Goal: Task Accomplishment & Management: Use online tool/utility

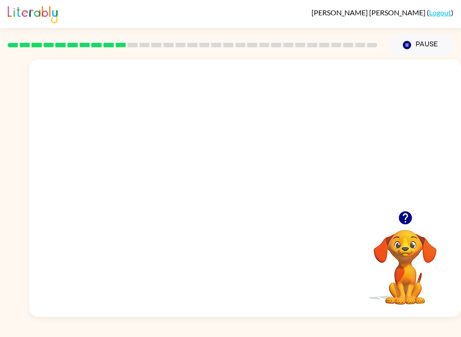
click at [408, 209] on button "button" at bounding box center [405, 217] width 23 height 23
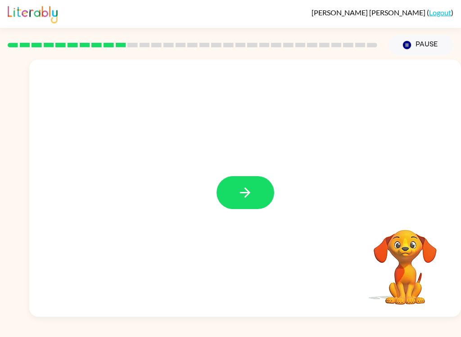
click at [239, 191] on icon "button" at bounding box center [245, 193] width 16 height 16
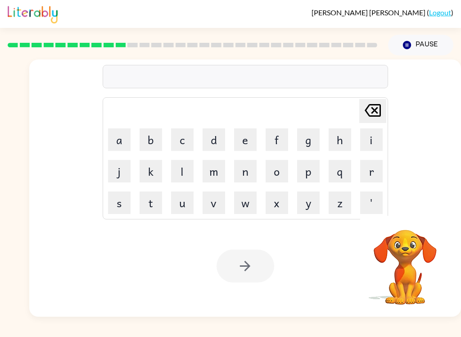
click at [184, 203] on button "u" at bounding box center [182, 202] width 23 height 23
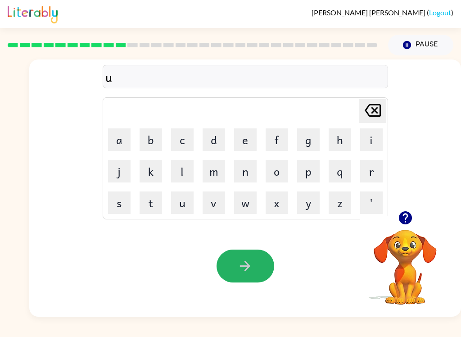
click at [253, 252] on button "button" at bounding box center [246, 265] width 58 height 33
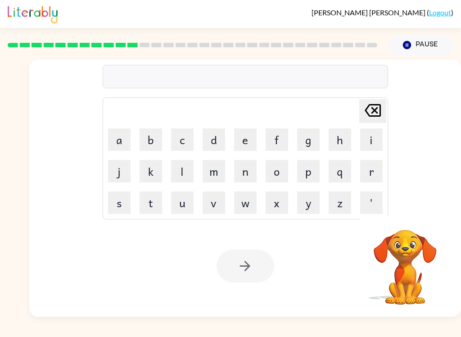
click at [407, 251] on video "Your browser must support playing .mp4 files to use Literably. Please try using…" at bounding box center [405, 261] width 90 height 90
click at [181, 209] on button "u" at bounding box center [182, 202] width 23 height 23
click at [244, 176] on button "n" at bounding box center [245, 171] width 23 height 23
click at [278, 137] on button "f" at bounding box center [277, 139] width 23 height 23
click at [181, 208] on button "u" at bounding box center [182, 202] width 23 height 23
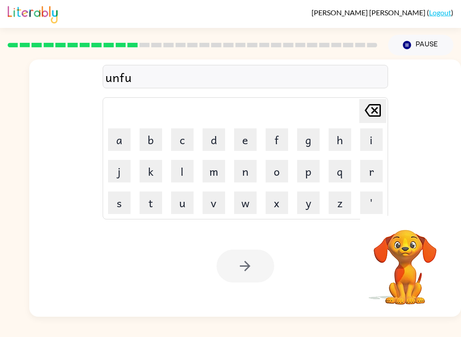
click at [185, 176] on button "l" at bounding box center [182, 171] width 23 height 23
click at [256, 266] on div at bounding box center [246, 265] width 58 height 33
click at [248, 267] on div at bounding box center [246, 265] width 58 height 33
click at [247, 268] on div at bounding box center [246, 265] width 58 height 33
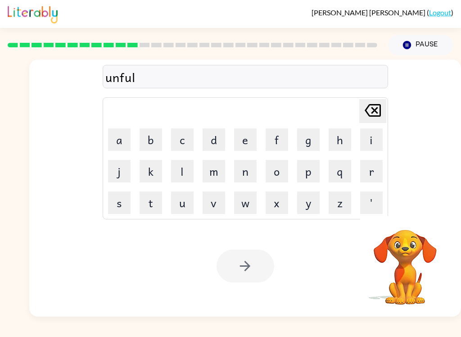
click at [246, 264] on div at bounding box center [246, 265] width 58 height 33
click at [253, 284] on div "Your browser must support playing .mp4 files to use Literably. Please try using…" at bounding box center [245, 265] width 432 height 101
click at [411, 245] on video "Your browser must support playing .mp4 files to use Literably. Please try using…" at bounding box center [405, 261] width 90 height 90
click at [405, 52] on button "Pause Pause" at bounding box center [420, 45] width 65 height 21
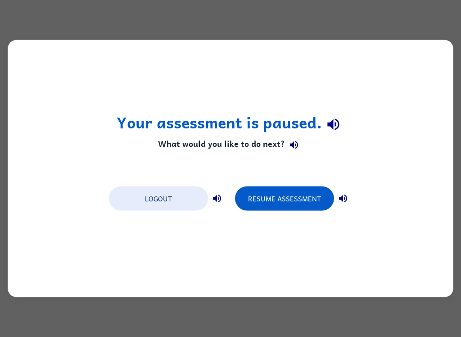
click at [343, 199] on icon "button" at bounding box center [343, 198] width 11 height 11
click at [335, 118] on icon "button" at bounding box center [333, 124] width 16 height 16
click at [337, 124] on icon "button" at bounding box center [333, 124] width 16 height 16
click at [290, 202] on button "Resume Assessment" at bounding box center [284, 198] width 99 height 24
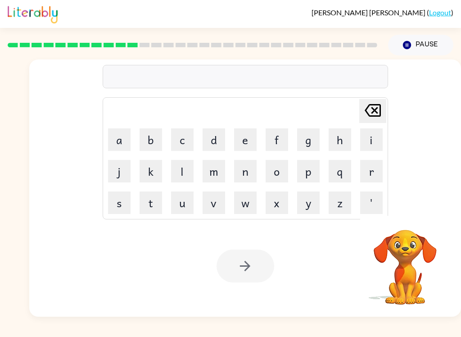
click at [405, 248] on video "Your browser must support playing .mp4 files to use Literably. Please try using…" at bounding box center [405, 261] width 90 height 90
click at [408, 252] on video "Your browser must support playing .mp4 files to use Literably. Please try using…" at bounding box center [405, 261] width 90 height 90
click at [407, 252] on video "Your browser must support playing .mp4 files to use Literably. Please try using…" at bounding box center [405, 261] width 90 height 90
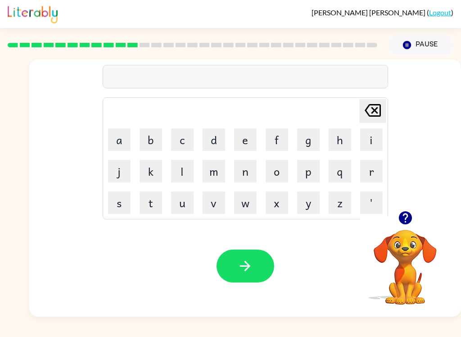
click at [218, 201] on button "v" at bounding box center [214, 202] width 23 height 23
click at [281, 177] on button "o" at bounding box center [277, 171] width 23 height 23
click at [180, 208] on button "u" at bounding box center [182, 202] width 23 height 23
click at [151, 207] on button "t" at bounding box center [151, 202] width 23 height 23
click at [257, 267] on button "button" at bounding box center [246, 265] width 58 height 33
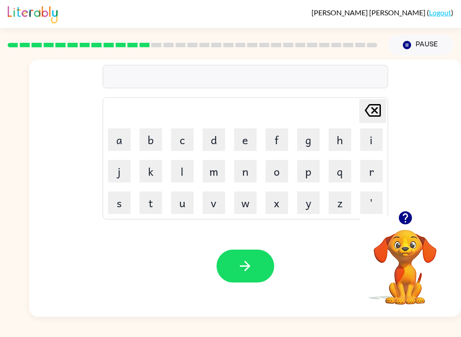
click at [149, 141] on button "b" at bounding box center [151, 139] width 23 height 23
click at [241, 140] on button "e" at bounding box center [245, 139] width 23 height 23
click at [219, 134] on button "d" at bounding box center [214, 139] width 23 height 23
click at [408, 216] on icon "button" at bounding box center [404, 217] width 13 height 13
click at [148, 200] on button "t" at bounding box center [151, 202] width 23 height 23
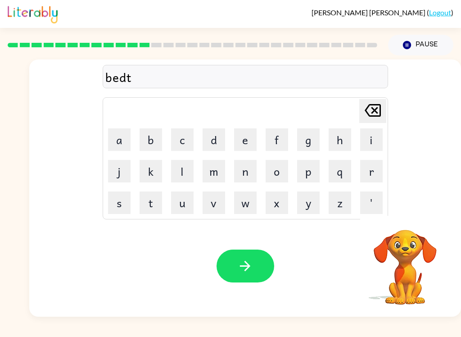
click at [373, 136] on button "i" at bounding box center [371, 139] width 23 height 23
click at [218, 170] on button "m" at bounding box center [214, 171] width 23 height 23
click at [246, 132] on button "e" at bounding box center [245, 139] width 23 height 23
click at [240, 269] on icon "button" at bounding box center [245, 266] width 16 height 16
click at [411, 219] on icon "button" at bounding box center [404, 217] width 13 height 13
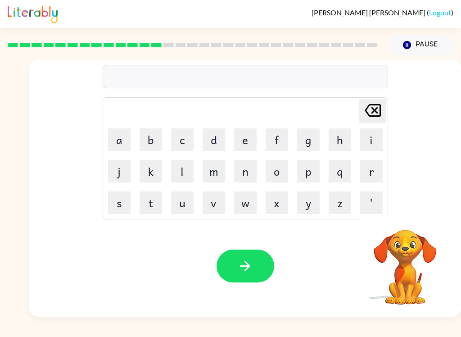
click at [277, 138] on button "f" at bounding box center [277, 139] width 23 height 23
click at [375, 143] on button "i" at bounding box center [371, 139] width 23 height 23
click at [154, 211] on button "t" at bounding box center [151, 202] width 23 height 23
click at [248, 175] on button "n" at bounding box center [245, 171] width 23 height 23
click at [403, 218] on icon "button" at bounding box center [404, 217] width 13 height 13
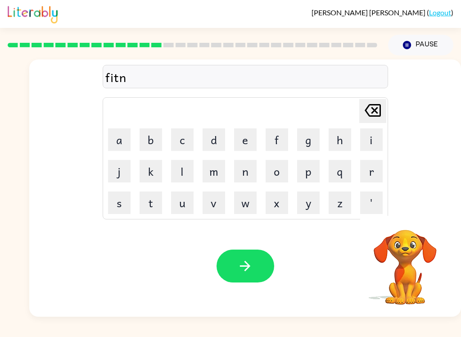
click at [246, 133] on button "e" at bounding box center [245, 139] width 23 height 23
click at [113, 195] on button "s" at bounding box center [119, 202] width 23 height 23
click at [269, 263] on button "button" at bounding box center [246, 265] width 58 height 33
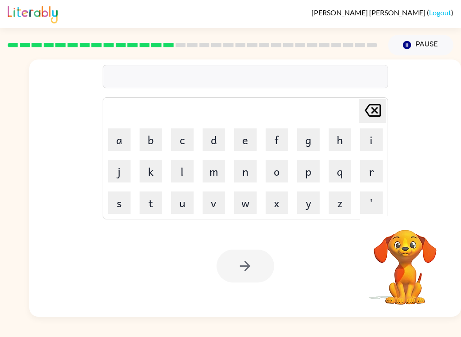
click at [218, 142] on button "d" at bounding box center [214, 139] width 23 height 23
click at [244, 138] on button "e" at bounding box center [245, 139] width 23 height 23
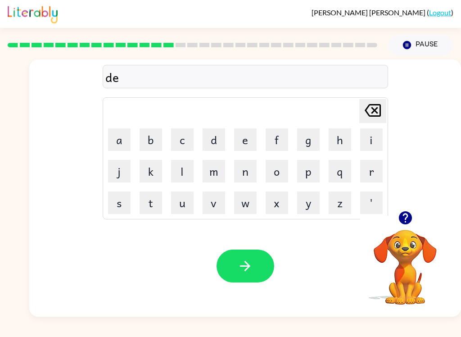
click at [411, 217] on icon "button" at bounding box center [404, 217] width 13 height 13
click at [192, 170] on button "l" at bounding box center [182, 171] width 23 height 23
click at [118, 168] on button "j" at bounding box center [119, 171] width 23 height 23
click at [363, 100] on icon "[PERSON_NAME] last character input" at bounding box center [373, 110] width 22 height 22
click at [122, 133] on button "a" at bounding box center [119, 139] width 23 height 23
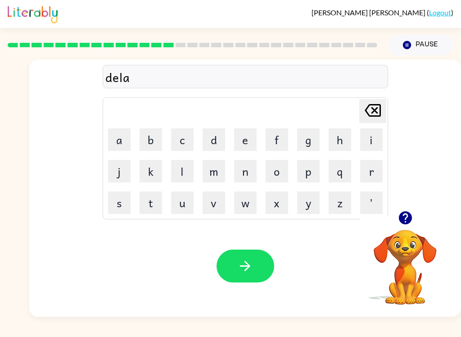
click at [403, 217] on icon "button" at bounding box center [404, 217] width 13 height 13
click at [307, 206] on button "y" at bounding box center [308, 202] width 23 height 23
click at [251, 262] on icon "button" at bounding box center [245, 266] width 16 height 16
click at [152, 200] on button "t" at bounding box center [151, 202] width 23 height 23
click at [245, 141] on button "e" at bounding box center [245, 139] width 23 height 23
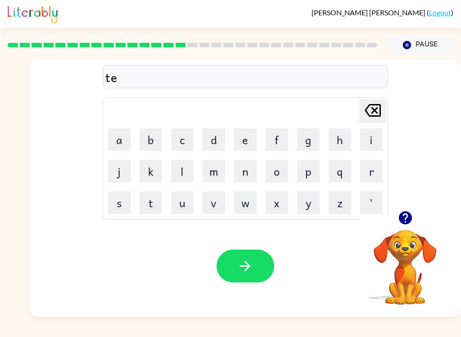
click at [404, 212] on icon "button" at bounding box center [404, 217] width 13 height 13
click at [378, 171] on button "r" at bounding box center [371, 171] width 23 height 23
click at [407, 216] on icon "button" at bounding box center [406, 218] width 16 height 16
click at [212, 172] on button "m" at bounding box center [214, 171] width 23 height 23
click at [269, 277] on button "button" at bounding box center [246, 265] width 58 height 33
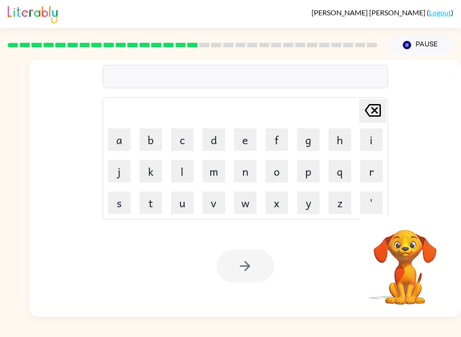
click at [406, 261] on video "Your browser must support playing .mp4 files to use Literably. Please try using…" at bounding box center [405, 261] width 90 height 90
click at [423, 261] on video "Your browser must support playing .mp4 files to use Literably. Please try using…" at bounding box center [405, 261] width 90 height 90
click at [447, 109] on div "[PERSON_NAME] last character input a b c d e f g h i j k l m n o p q r s t u v …" at bounding box center [245, 134] width 432 height 151
click at [14, 120] on div "[PERSON_NAME] last character input a b c d e f g h i j k l m n o p q r s t u v …" at bounding box center [230, 185] width 461 height 261
click at [437, 118] on div "[PERSON_NAME] last character input a b c d e f g h i j k l m n o p q r s t u v …" at bounding box center [245, 134] width 432 height 151
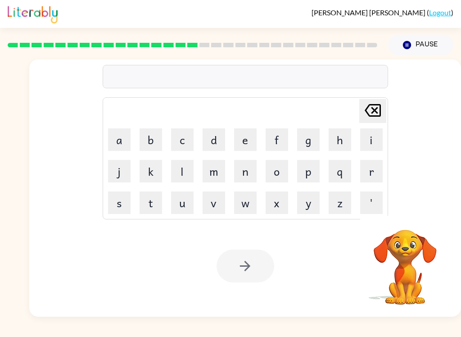
click at [438, 214] on div "[PERSON_NAME] last character input a b c d e f g h i j k l m n o p q r s t u v …" at bounding box center [245, 187] width 432 height 257
click at [382, 258] on video "Your browser must support playing .mp4 files to use Literably. Please try using…" at bounding box center [405, 261] width 90 height 90
click at [305, 179] on button "p" at bounding box center [308, 171] width 23 height 23
click at [162, 179] on button "k" at bounding box center [151, 171] width 23 height 23
click at [319, 172] on button "p" at bounding box center [308, 171] width 23 height 23
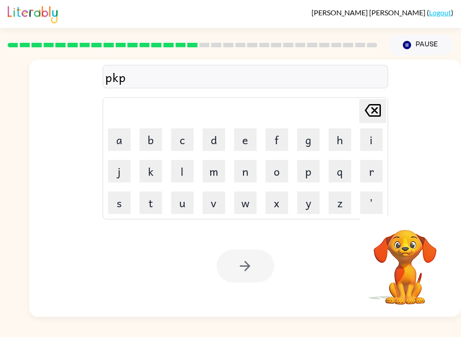
click at [140, 182] on button "k" at bounding box center [151, 171] width 23 height 23
click at [329, 198] on button "z" at bounding box center [340, 202] width 23 height 23
click at [273, 265] on div at bounding box center [246, 265] width 58 height 33
click at [271, 263] on div at bounding box center [246, 265] width 58 height 33
click at [393, 259] on video "Your browser must support playing .mp4 files to use Literably. Please try using…" at bounding box center [405, 261] width 90 height 90
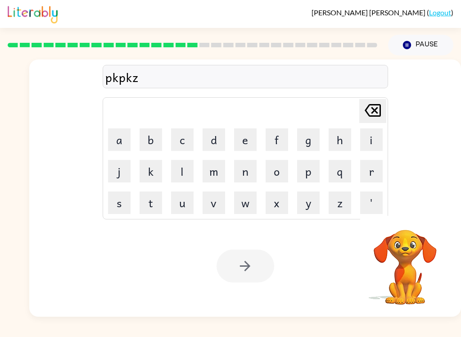
click at [441, 252] on video "Your browser must support playing .mp4 files to use Literably. Please try using…" at bounding box center [405, 261] width 90 height 90
click at [420, 282] on video "Your browser must support playing .mp4 files to use Literably. Please try using…" at bounding box center [405, 261] width 90 height 90
click at [375, 113] on icon at bounding box center [373, 110] width 16 height 13
click at [368, 115] on icon "[PERSON_NAME] last character input" at bounding box center [373, 110] width 22 height 22
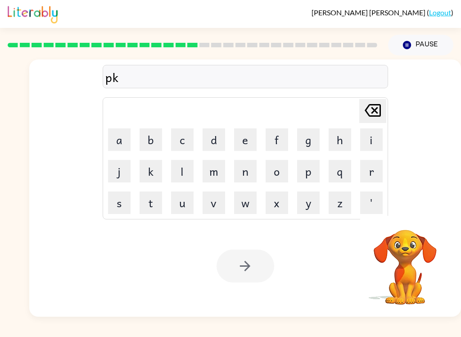
click at [372, 118] on icon "[PERSON_NAME] last character input" at bounding box center [373, 110] width 22 height 22
click at [372, 117] on icon "[PERSON_NAME] last character input" at bounding box center [373, 110] width 22 height 22
click at [433, 96] on div "[PERSON_NAME] last character input a b c d e f g h i j k l m n o p q r s t u v …" at bounding box center [245, 134] width 432 height 151
click at [429, 188] on div "[PERSON_NAME] last character input a b c d e f g h i j k l m n o p q r s t u v …" at bounding box center [245, 134] width 432 height 151
click at [425, 258] on video "Your browser must support playing .mp4 files to use Literably. Please try using…" at bounding box center [405, 261] width 90 height 90
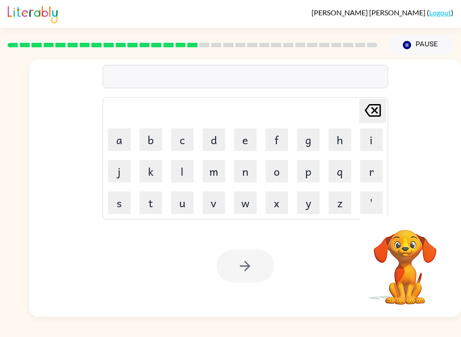
click at [406, 278] on video "Your browser must support playing .mp4 files to use Literably. Please try using…" at bounding box center [405, 261] width 90 height 90
click at [418, 52] on button "Pause Pause" at bounding box center [420, 45] width 65 height 21
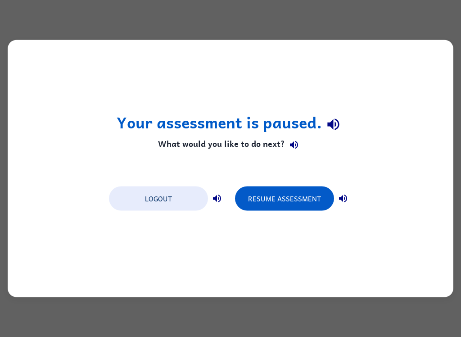
click at [315, 199] on button "Resume Assessment" at bounding box center [284, 198] width 99 height 24
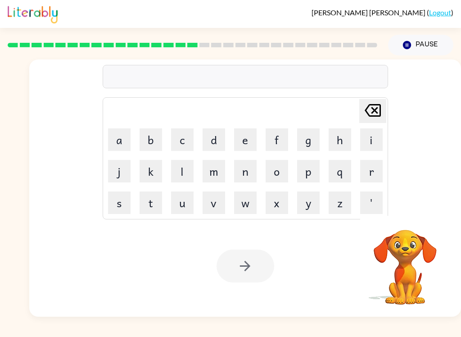
click at [408, 237] on video "Your browser must support playing .mp4 files to use Literably. Please try using…" at bounding box center [405, 261] width 90 height 90
click at [409, 262] on video "Your browser must support playing .mp4 files to use Literably. Please try using…" at bounding box center [405, 261] width 90 height 90
click at [426, 45] on button "Pause Pause" at bounding box center [420, 45] width 65 height 21
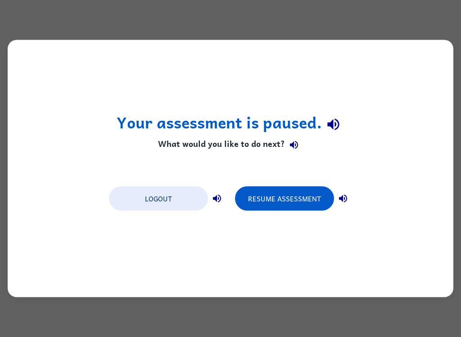
click at [289, 197] on button "Resume Assessment" at bounding box center [284, 198] width 99 height 24
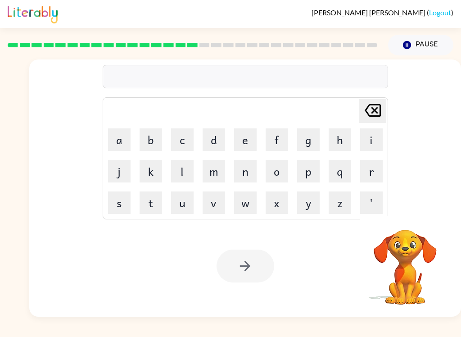
click at [428, 16] on div "[PERSON_NAME] Minila-[PERSON_NAME] ( Logout )" at bounding box center [383, 12] width 142 height 9
click at [442, 17] on link "Logout" at bounding box center [440, 12] width 22 height 9
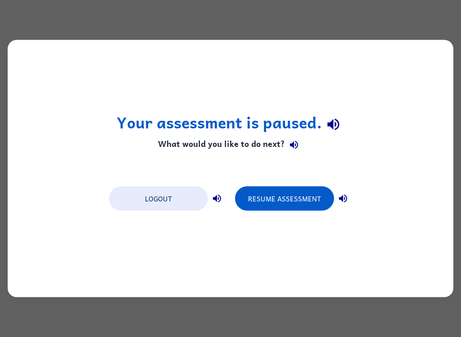
click at [178, 190] on button "Logout" at bounding box center [158, 198] width 99 height 24
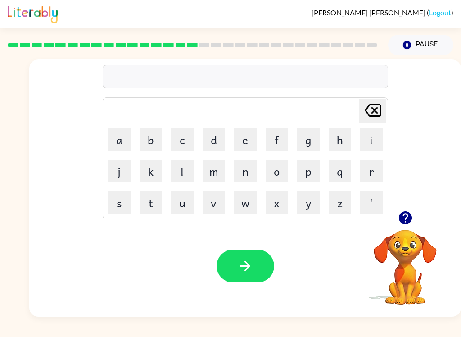
click at [117, 198] on button "s" at bounding box center [119, 202] width 23 height 23
click at [251, 129] on button "e" at bounding box center [245, 139] width 23 height 23
click at [153, 206] on button "t" at bounding box center [151, 202] width 23 height 23
click at [249, 268] on icon "button" at bounding box center [245, 266] width 16 height 16
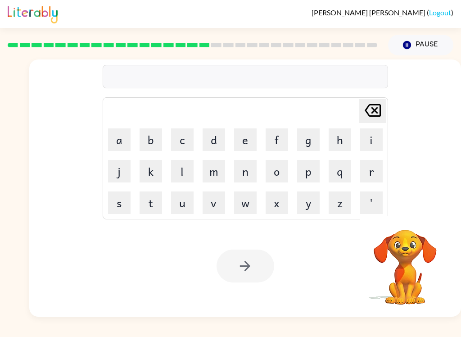
click at [156, 140] on button "b" at bounding box center [151, 139] width 23 height 23
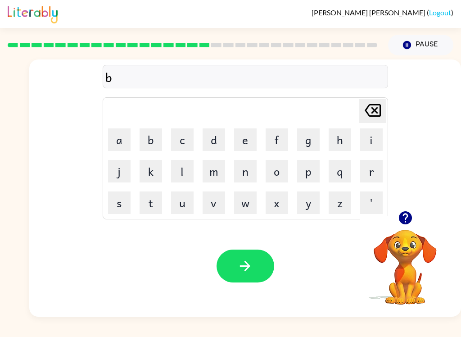
click at [410, 208] on button "button" at bounding box center [405, 217] width 23 height 23
click at [374, 166] on button "r" at bounding box center [371, 171] width 23 height 23
click at [374, 141] on button "i" at bounding box center [371, 139] width 23 height 23
click at [244, 171] on button "n" at bounding box center [245, 171] width 23 height 23
click at [364, 143] on button "i" at bounding box center [371, 139] width 23 height 23
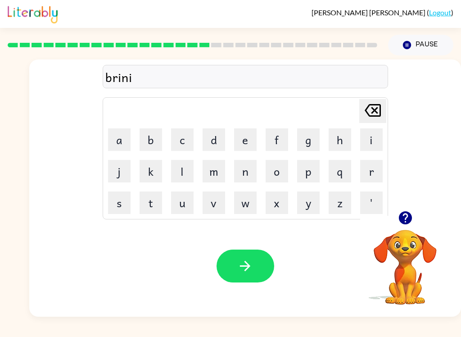
click at [124, 81] on div "brini" at bounding box center [245, 77] width 280 height 19
click at [124, 85] on div "brini" at bounding box center [245, 77] width 280 height 19
click at [365, 102] on icon "[PERSON_NAME] last character input" at bounding box center [373, 110] width 22 height 22
click at [386, 106] on button "[PERSON_NAME] last character input" at bounding box center [372, 111] width 27 height 24
click at [141, 142] on button "b" at bounding box center [151, 139] width 23 height 23
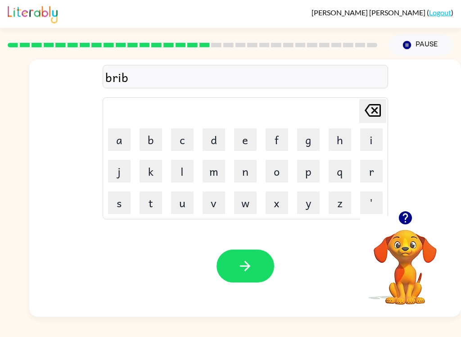
click at [366, 136] on button "i" at bounding box center [371, 139] width 23 height 23
click at [374, 109] on icon at bounding box center [373, 110] width 16 height 13
click at [255, 173] on button "n" at bounding box center [245, 171] width 23 height 23
click at [250, 142] on button "e" at bounding box center [245, 139] width 23 height 23
click at [258, 273] on button "button" at bounding box center [246, 265] width 58 height 33
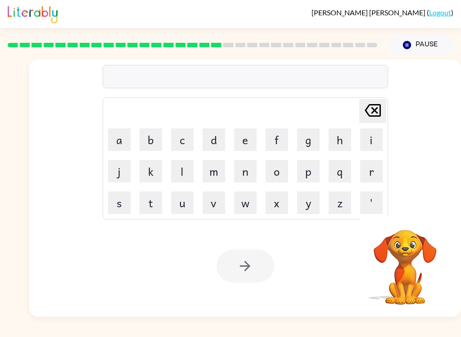
click at [306, 165] on button "p" at bounding box center [308, 171] width 23 height 23
click at [179, 172] on button "l" at bounding box center [182, 171] width 23 height 23
click at [111, 137] on button "a" at bounding box center [119, 139] width 23 height 23
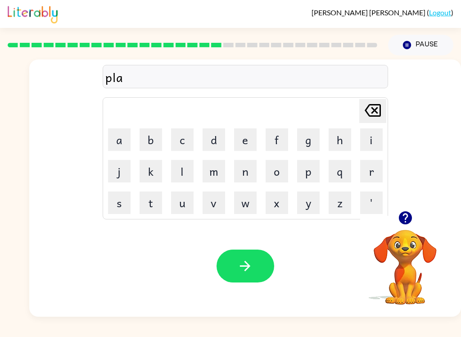
click at [402, 212] on icon "button" at bounding box center [404, 217] width 13 height 13
click at [109, 200] on button "s" at bounding box center [119, 202] width 23 height 23
click at [142, 199] on button "t" at bounding box center [151, 202] width 23 height 23
click at [370, 138] on button "i" at bounding box center [371, 139] width 23 height 23
click at [176, 144] on button "c" at bounding box center [182, 139] width 23 height 23
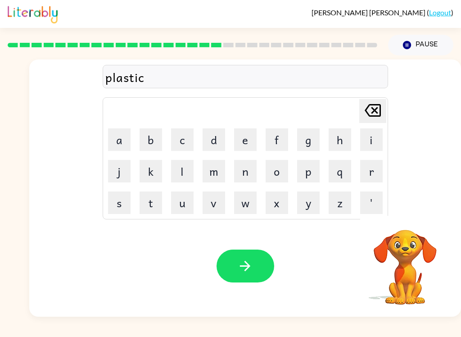
click at [262, 280] on button "button" at bounding box center [246, 265] width 58 height 33
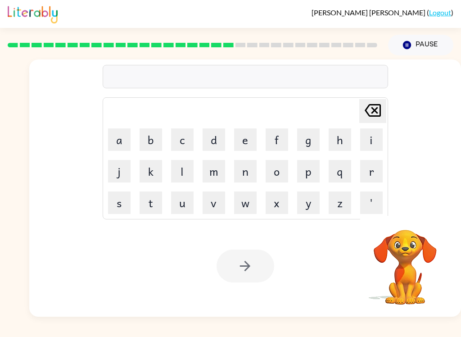
click at [208, 139] on button "d" at bounding box center [214, 139] width 23 height 23
click at [244, 141] on button "e" at bounding box center [245, 139] width 23 height 23
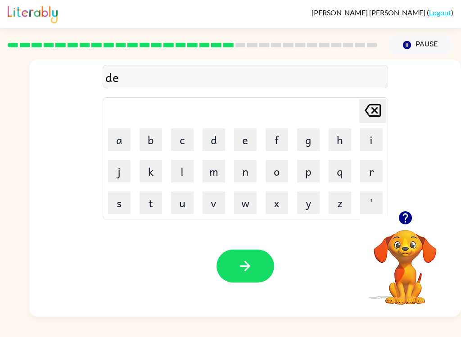
click at [402, 220] on icon "button" at bounding box center [404, 217] width 13 height 13
click at [118, 205] on button "s" at bounding box center [119, 202] width 23 height 23
click at [313, 173] on button "p" at bounding box center [308, 171] width 23 height 23
click at [189, 173] on button "l" at bounding box center [182, 171] width 23 height 23
click at [123, 139] on button "a" at bounding box center [119, 139] width 23 height 23
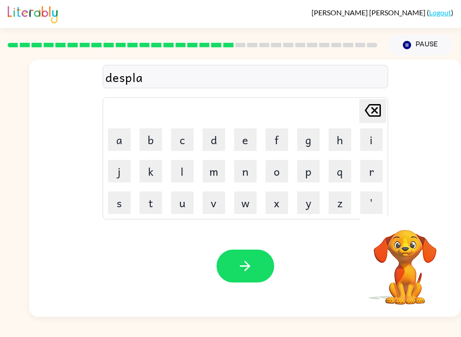
click at [317, 204] on button "y" at bounding box center [308, 202] width 23 height 23
click at [257, 275] on button "button" at bounding box center [246, 265] width 58 height 33
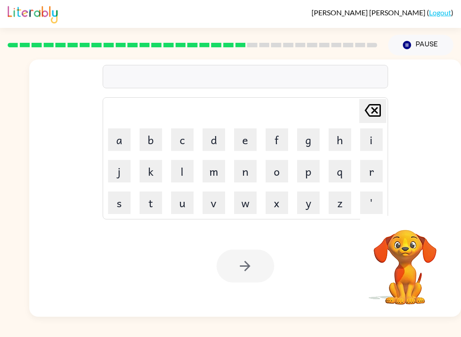
click at [210, 129] on button "d" at bounding box center [214, 139] width 23 height 23
click at [270, 167] on button "o" at bounding box center [277, 171] width 23 height 23
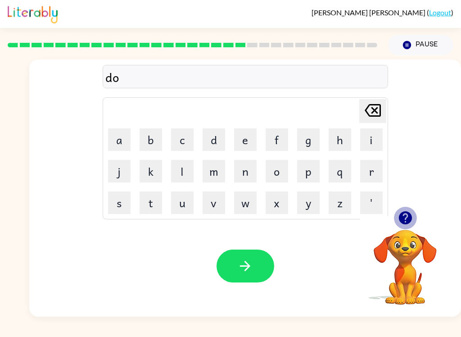
click at [410, 214] on icon "button" at bounding box center [404, 217] width 13 height 13
click at [117, 206] on button "s" at bounding box center [119, 202] width 23 height 23
click at [147, 205] on button "t" at bounding box center [151, 202] width 23 height 23
click at [241, 140] on button "e" at bounding box center [245, 139] width 23 height 23
click at [153, 146] on button "b" at bounding box center [151, 139] width 23 height 23
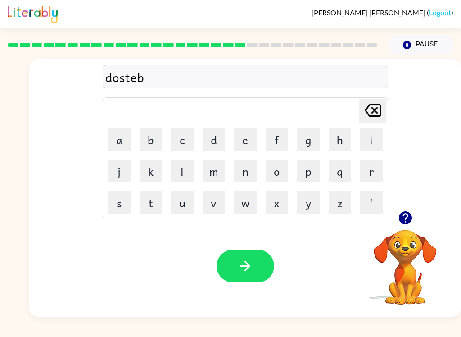
click at [371, 108] on icon "[PERSON_NAME] last character input" at bounding box center [373, 110] width 22 height 22
click at [407, 220] on icon "button" at bounding box center [404, 217] width 13 height 13
click at [210, 142] on button "d" at bounding box center [214, 139] width 23 height 23
click at [267, 261] on button "button" at bounding box center [246, 265] width 58 height 33
click at [407, 220] on icon "button" at bounding box center [404, 217] width 13 height 13
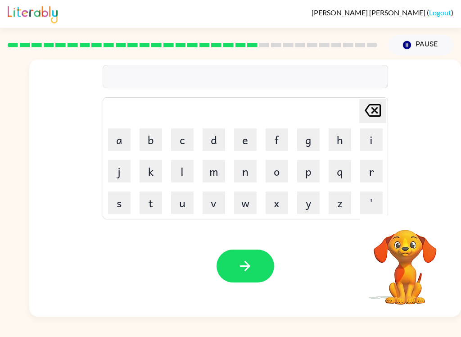
click at [124, 204] on button "s" at bounding box center [119, 202] width 23 height 23
click at [244, 141] on button "e" at bounding box center [245, 139] width 23 height 23
click at [250, 174] on button "n" at bounding box center [245, 171] width 23 height 23
click at [403, 216] on icon "button" at bounding box center [406, 218] width 16 height 16
click at [151, 203] on button "t" at bounding box center [151, 202] width 23 height 23
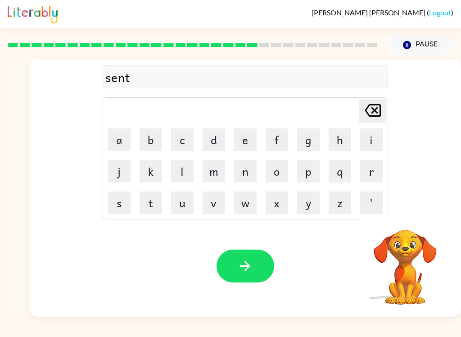
click at [372, 137] on button "i" at bounding box center [371, 139] width 23 height 23
click at [310, 173] on button "p" at bounding box center [308, 171] width 23 height 23
click at [379, 137] on button "i" at bounding box center [371, 139] width 23 height 23
click at [212, 144] on button "d" at bounding box center [214, 139] width 23 height 23
click at [272, 273] on button "button" at bounding box center [246, 265] width 58 height 33
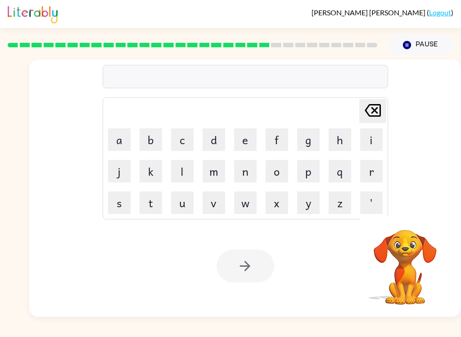
click at [374, 167] on button "r" at bounding box center [371, 171] width 23 height 23
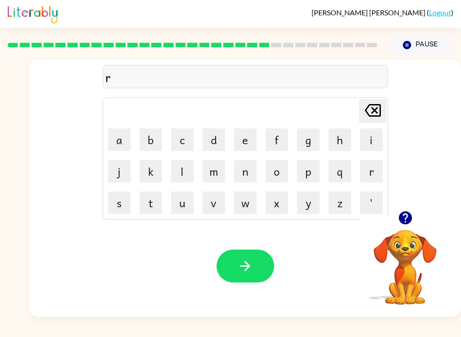
click at [404, 211] on icon "button" at bounding box center [406, 218] width 16 height 16
click at [120, 143] on button "a" at bounding box center [119, 139] width 23 height 23
click at [370, 136] on button "i" at bounding box center [371, 139] width 23 height 23
click at [246, 174] on button "n" at bounding box center [245, 171] width 23 height 23
click at [183, 139] on button "c" at bounding box center [182, 139] width 23 height 23
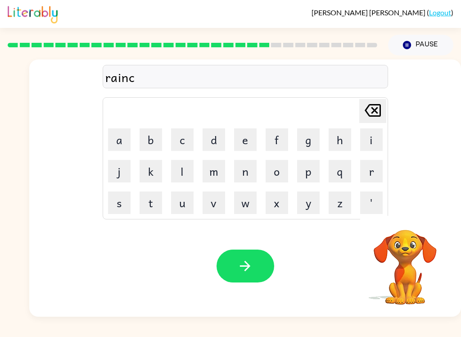
click at [283, 173] on button "o" at bounding box center [277, 171] width 23 height 23
click at [408, 211] on icon "button" at bounding box center [406, 218] width 16 height 16
click at [149, 202] on button "t" at bounding box center [151, 202] width 23 height 23
click at [262, 273] on button "button" at bounding box center [246, 265] width 58 height 33
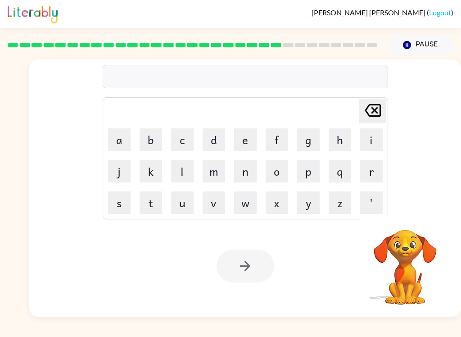
click at [209, 171] on button "m" at bounding box center [214, 171] width 23 height 23
click at [113, 140] on button "a" at bounding box center [119, 139] width 23 height 23
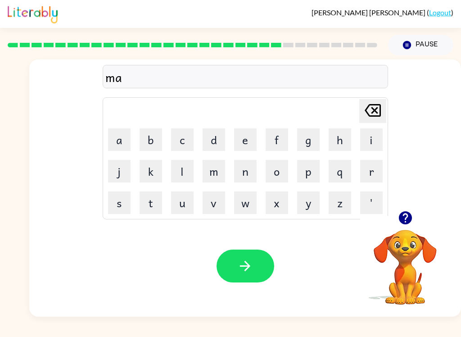
click at [404, 214] on icon "button" at bounding box center [406, 218] width 16 height 16
click at [370, 175] on button "r" at bounding box center [371, 171] width 23 height 23
click at [244, 140] on button "e" at bounding box center [245, 139] width 23 height 23
click at [375, 167] on button "r" at bounding box center [371, 171] width 23 height 23
click at [268, 276] on button "button" at bounding box center [246, 265] width 58 height 33
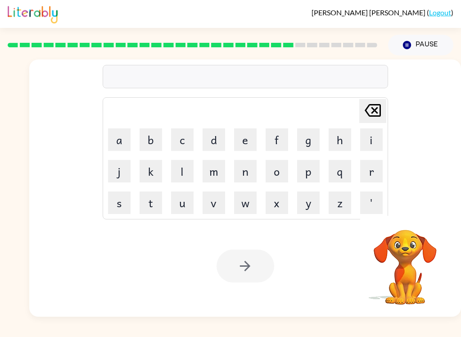
click at [211, 146] on button "d" at bounding box center [214, 139] width 23 height 23
click at [114, 142] on button "a" at bounding box center [119, 139] width 23 height 23
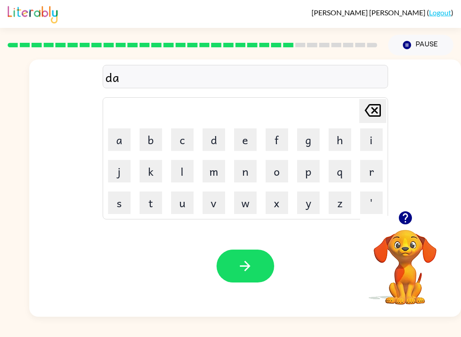
click at [374, 107] on icon "[PERSON_NAME] last character input" at bounding box center [373, 110] width 22 height 22
click at [372, 107] on icon "[PERSON_NAME] last character input" at bounding box center [373, 110] width 22 height 22
click at [410, 217] on icon "button" at bounding box center [404, 217] width 13 height 13
click at [118, 140] on button "a" at bounding box center [119, 139] width 23 height 23
click at [154, 141] on button "b" at bounding box center [151, 139] width 23 height 23
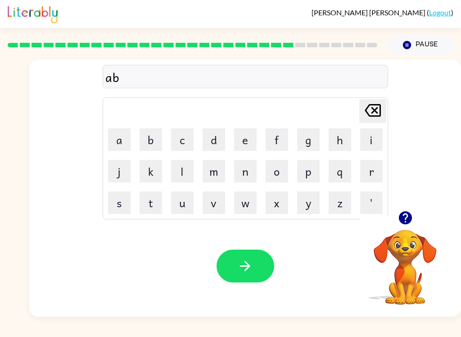
click at [410, 214] on icon "button" at bounding box center [404, 217] width 13 height 13
click at [117, 141] on button "a" at bounding box center [119, 139] width 23 height 23
click at [255, 170] on button "n" at bounding box center [245, 171] width 23 height 23
click at [403, 216] on icon "button" at bounding box center [406, 218] width 16 height 16
click at [184, 136] on button "c" at bounding box center [182, 139] width 23 height 23
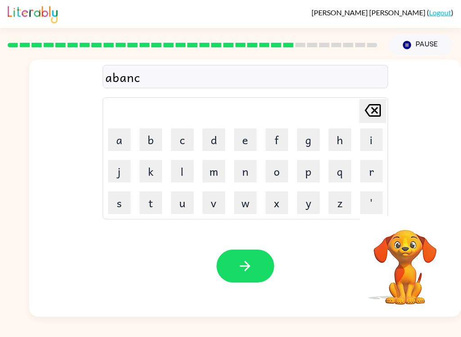
click at [374, 136] on button "i" at bounding box center [371, 139] width 23 height 23
click at [248, 172] on button "n" at bounding box center [245, 171] width 23 height 23
click at [400, 217] on icon "button" at bounding box center [404, 217] width 13 height 13
click at [311, 138] on button "g" at bounding box center [308, 139] width 23 height 23
click at [259, 275] on button "button" at bounding box center [246, 265] width 58 height 33
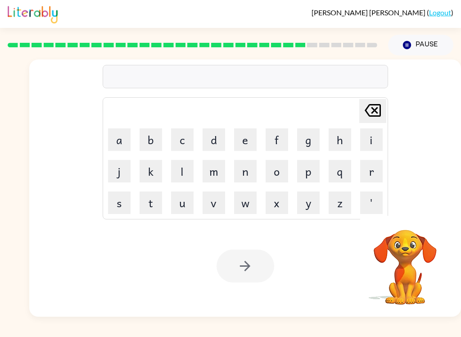
click at [306, 144] on button "g" at bounding box center [308, 139] width 23 height 23
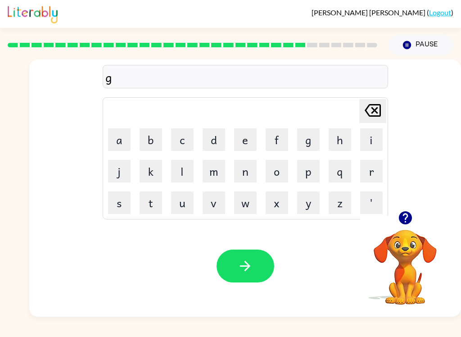
click at [398, 212] on icon "button" at bounding box center [406, 218] width 16 height 16
click at [122, 134] on button "a" at bounding box center [119, 139] width 23 height 23
click at [146, 133] on button "b" at bounding box center [151, 139] width 23 height 23
click at [189, 166] on button "l" at bounding box center [182, 171] width 23 height 23
click at [248, 147] on button "e" at bounding box center [245, 139] width 23 height 23
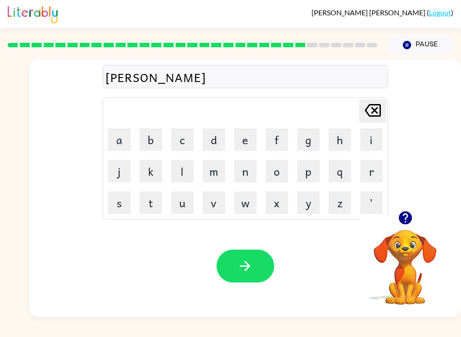
click at [253, 170] on button "n" at bounding box center [245, 171] width 23 height 23
click at [255, 267] on button "button" at bounding box center [246, 265] width 58 height 33
click at [308, 140] on button "g" at bounding box center [308, 139] width 23 height 23
click at [282, 172] on button "o" at bounding box center [277, 171] width 23 height 23
click at [224, 203] on button "v" at bounding box center [214, 202] width 23 height 23
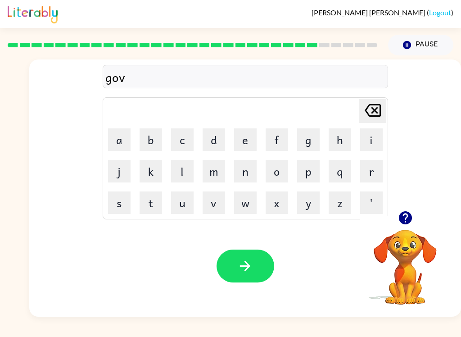
click at [247, 141] on button "e" at bounding box center [245, 139] width 23 height 23
click at [408, 222] on icon "button" at bounding box center [404, 217] width 13 height 13
click at [212, 173] on button "m" at bounding box center [214, 171] width 23 height 23
click at [246, 137] on button "e" at bounding box center [245, 139] width 23 height 23
click at [244, 173] on button "n" at bounding box center [245, 171] width 23 height 23
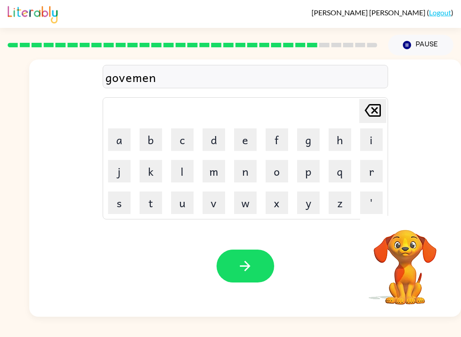
click at [153, 203] on button "t" at bounding box center [151, 202] width 23 height 23
click at [259, 270] on button "button" at bounding box center [246, 265] width 58 height 33
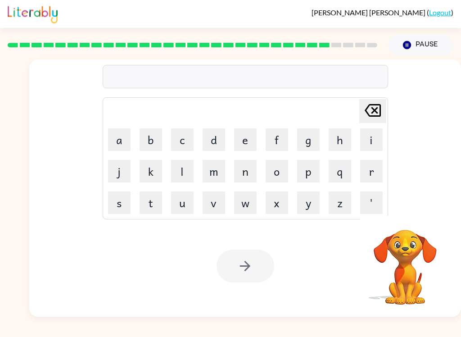
click at [118, 202] on button "s" at bounding box center [119, 202] width 23 height 23
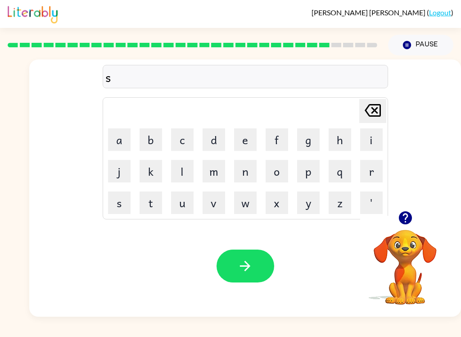
click at [375, 176] on button "r" at bounding box center [371, 171] width 23 height 23
click at [119, 145] on button "a" at bounding box center [119, 139] width 23 height 23
click at [414, 206] on div "sra Delete Delete last character input a b c d e f g h i j k l m n o p q r s t …" at bounding box center [245, 134] width 432 height 151
click at [409, 218] on icon "button" at bounding box center [404, 217] width 13 height 13
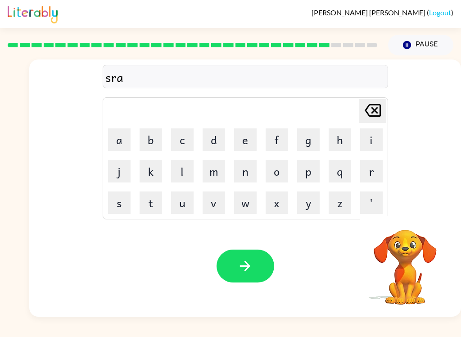
click at [118, 136] on button "a" at bounding box center [119, 139] width 23 height 23
click at [377, 103] on icon "[PERSON_NAME] last character input" at bounding box center [373, 110] width 22 height 22
click at [406, 218] on icon "button" at bounding box center [406, 218] width 16 height 16
click at [378, 136] on button "i" at bounding box center [371, 139] width 23 height 23
click at [247, 167] on button "n" at bounding box center [245, 171] width 23 height 23
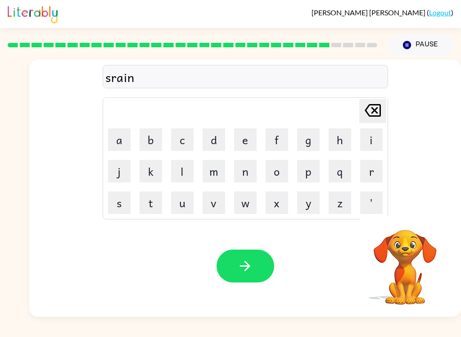
click at [251, 267] on icon "button" at bounding box center [245, 266] width 16 height 16
click at [115, 201] on button "s" at bounding box center [119, 202] width 23 height 23
click at [347, 141] on button "h" at bounding box center [340, 139] width 23 height 23
click at [117, 144] on button "a" at bounding box center [119, 139] width 23 height 23
click at [313, 171] on button "p" at bounding box center [308, 171] width 23 height 23
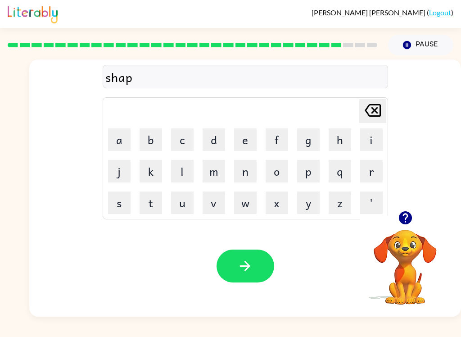
click at [253, 136] on button "e" at bounding box center [245, 139] width 23 height 23
click at [251, 262] on icon "button" at bounding box center [245, 266] width 16 height 16
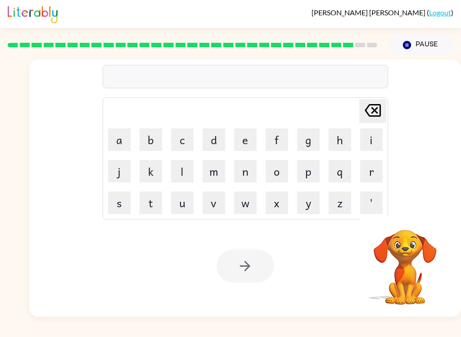
click at [244, 140] on button "e" at bounding box center [245, 139] width 23 height 23
click at [280, 205] on button "x" at bounding box center [277, 202] width 23 height 23
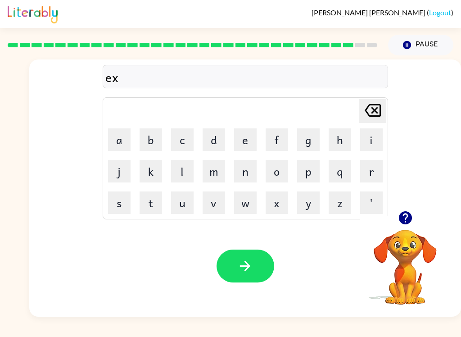
click at [410, 214] on icon "button" at bounding box center [404, 217] width 13 height 13
click at [240, 145] on button "e" at bounding box center [245, 139] width 23 height 23
click at [181, 175] on button "l" at bounding box center [182, 171] width 23 height 23
click at [245, 142] on button "e" at bounding box center [245, 139] width 23 height 23
click at [406, 214] on icon "button" at bounding box center [406, 218] width 16 height 16
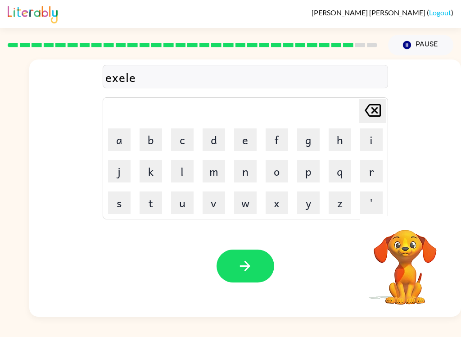
click at [253, 173] on button "n" at bounding box center [245, 171] width 23 height 23
click at [146, 207] on button "t" at bounding box center [151, 202] width 23 height 23
click at [272, 271] on button "button" at bounding box center [246, 265] width 58 height 33
click at [117, 174] on button "j" at bounding box center [119, 171] width 23 height 23
click at [269, 178] on button "o" at bounding box center [277, 171] width 23 height 23
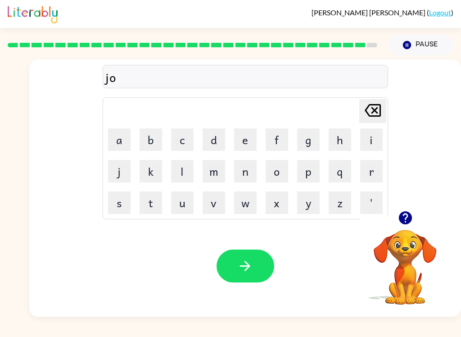
click at [151, 138] on button "b" at bounding box center [151, 139] width 23 height 23
click at [372, 178] on button "r" at bounding box center [371, 171] width 23 height 23
click at [110, 140] on button "a" at bounding box center [119, 139] width 23 height 23
click at [148, 172] on button "k" at bounding box center [151, 171] width 23 height 23
click at [234, 138] on button "e" at bounding box center [245, 139] width 23 height 23
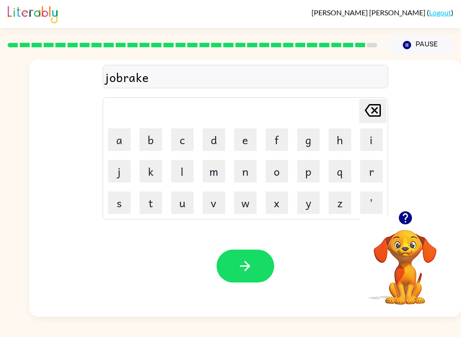
click at [366, 176] on button "r" at bounding box center [371, 171] width 23 height 23
click at [244, 262] on icon "button" at bounding box center [245, 266] width 16 height 16
